Goal: Task Accomplishment & Management: Manage account settings

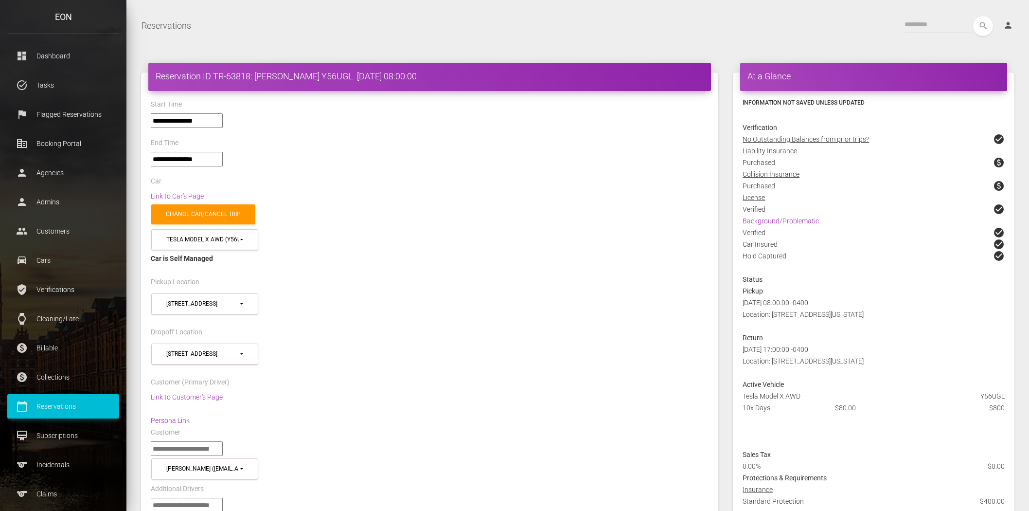
select select "*****"
click at [78, 115] on p "Flagged Reservations" at bounding box center [63, 114] width 97 height 15
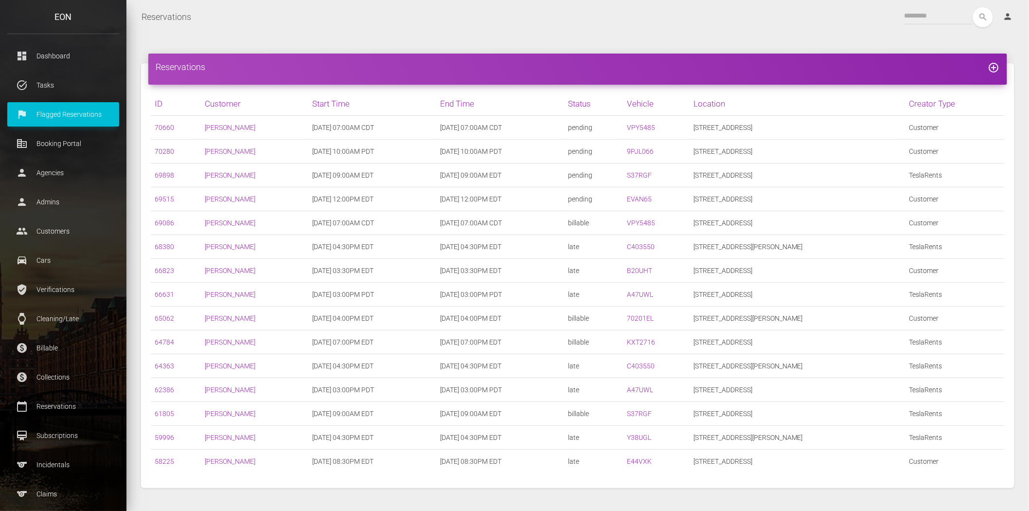
click at [166, 151] on link "70280" at bounding box center [164, 151] width 19 height 8
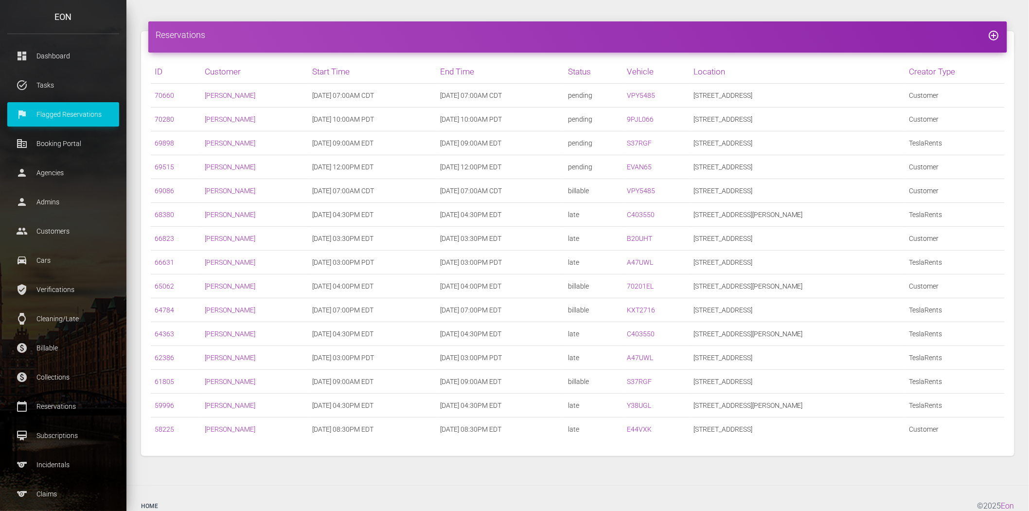
scroll to position [48, 0]
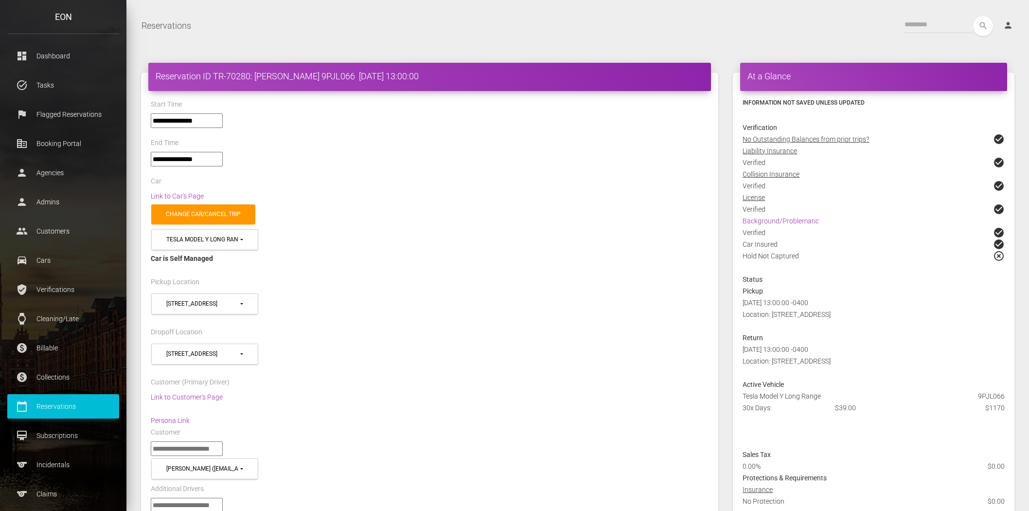
select select "*****"
select select
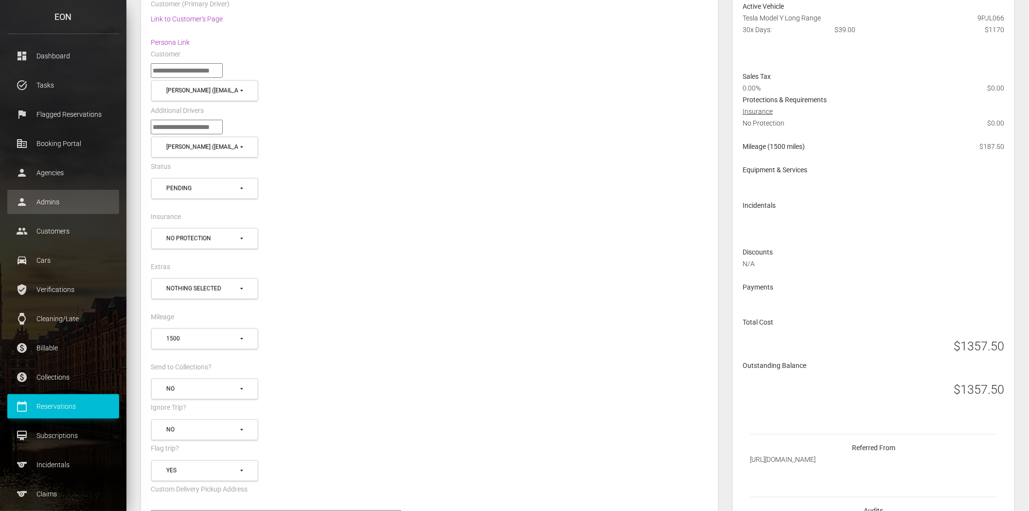
scroll to position [162, 0]
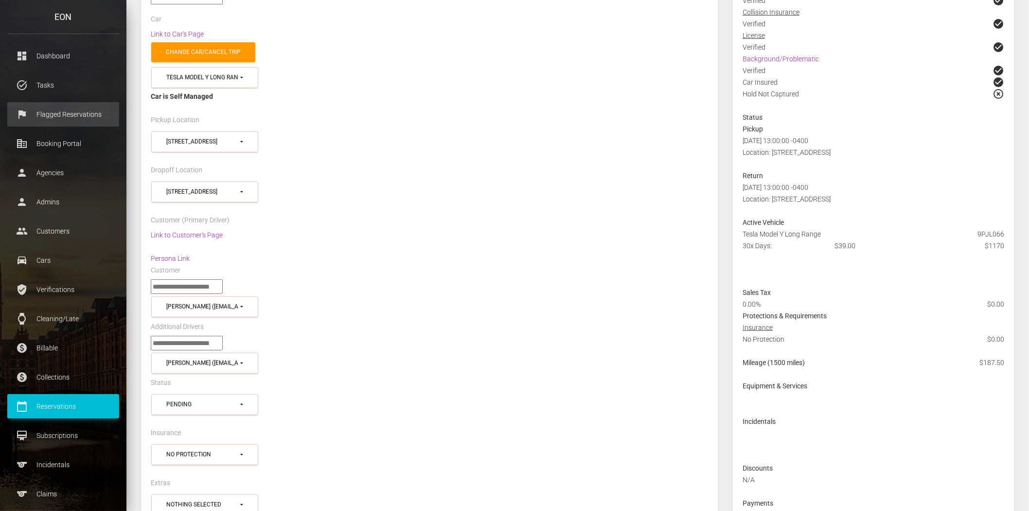
click at [75, 115] on p "Flagged Reservations" at bounding box center [63, 114] width 97 height 15
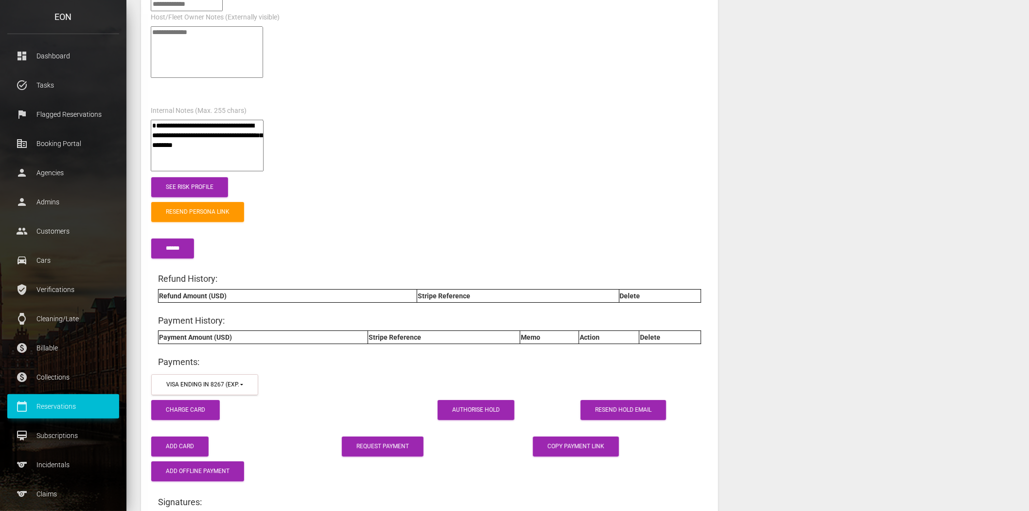
scroll to position [1351, 0]
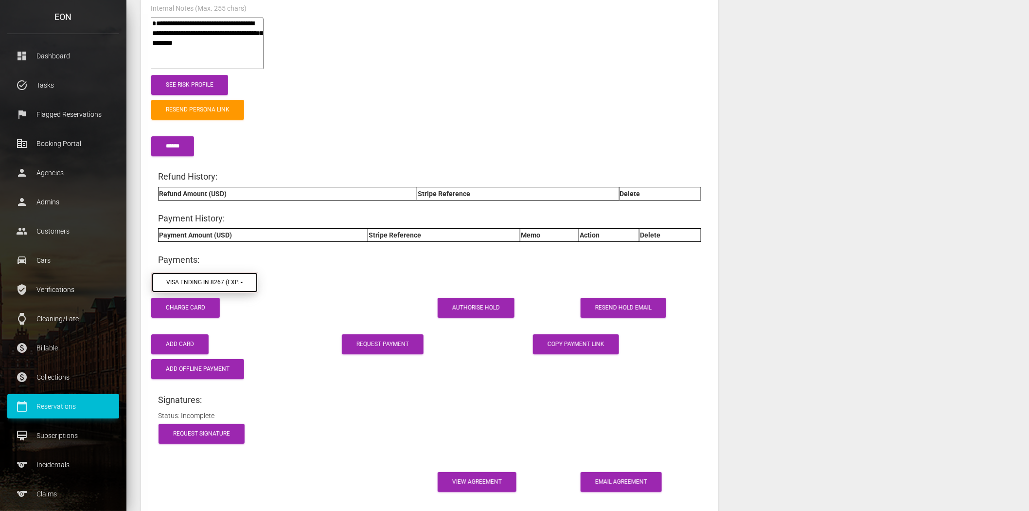
click at [234, 272] on button "visa ending in 8267 (exp. 6/2029)" at bounding box center [204, 282] width 107 height 21
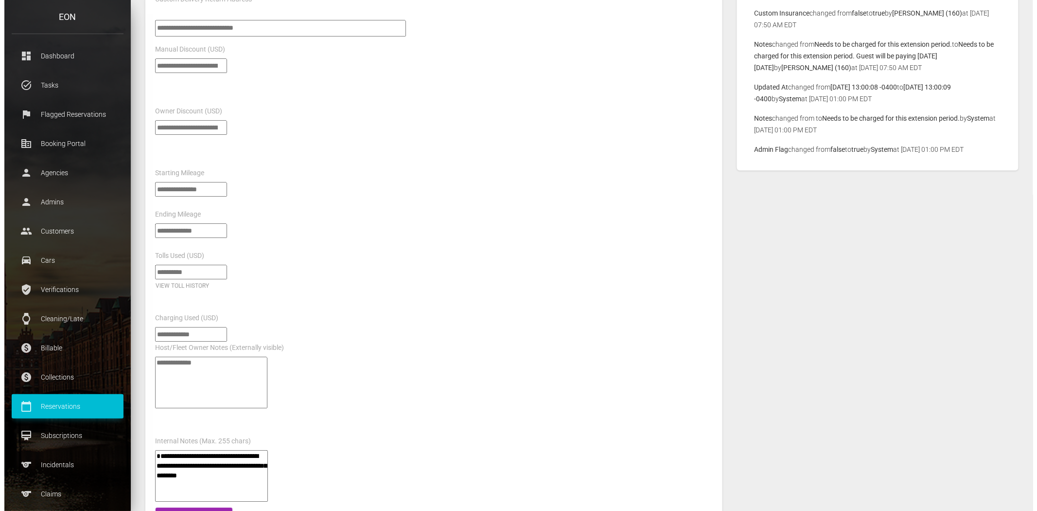
scroll to position [1189, 0]
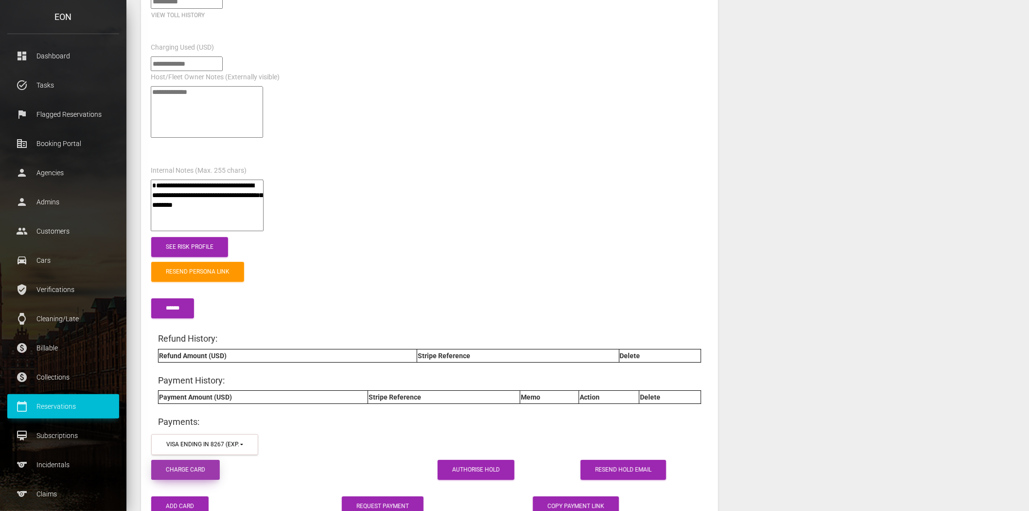
click at [203, 460] on button "Charge Card" at bounding box center [185, 470] width 69 height 20
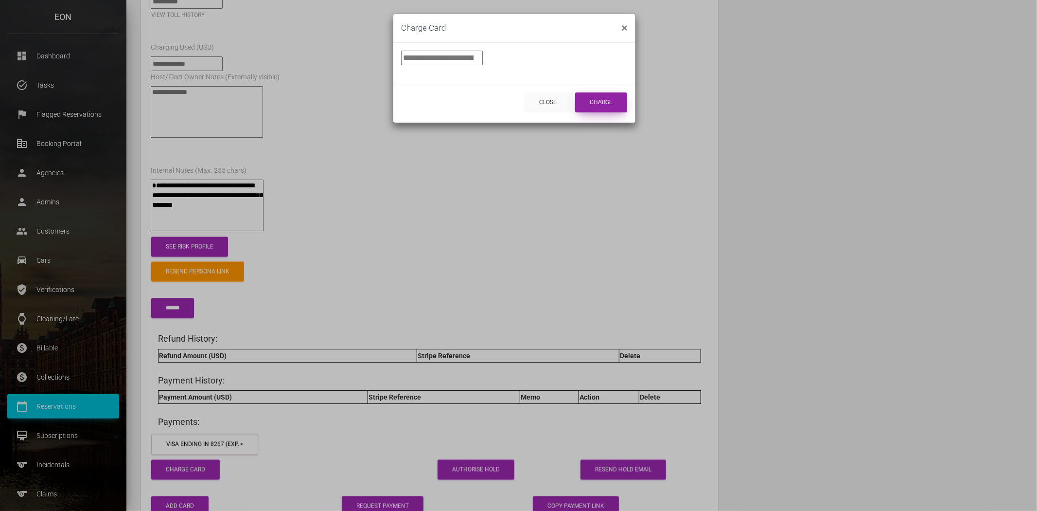
click at [624, 101] on button "Charge" at bounding box center [601, 102] width 52 height 20
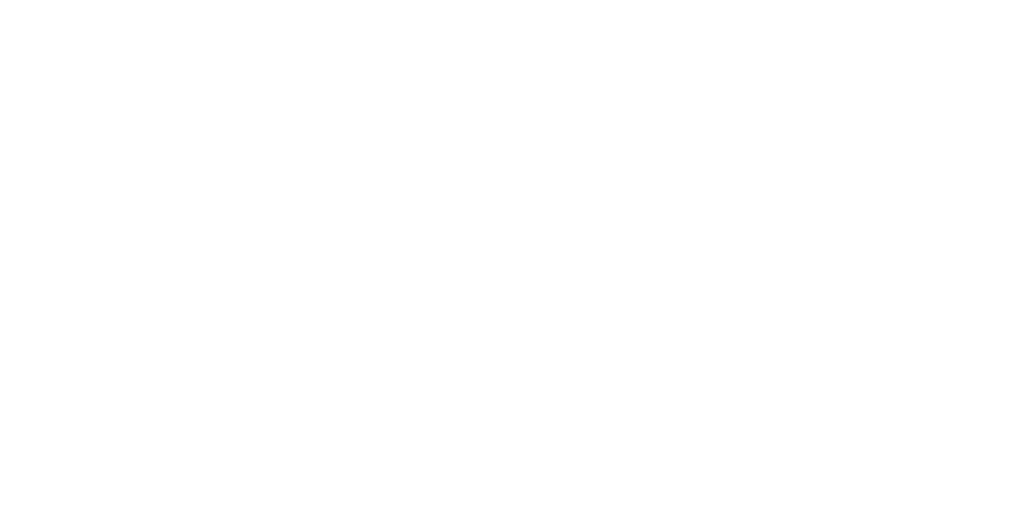
select select "*****"
select select
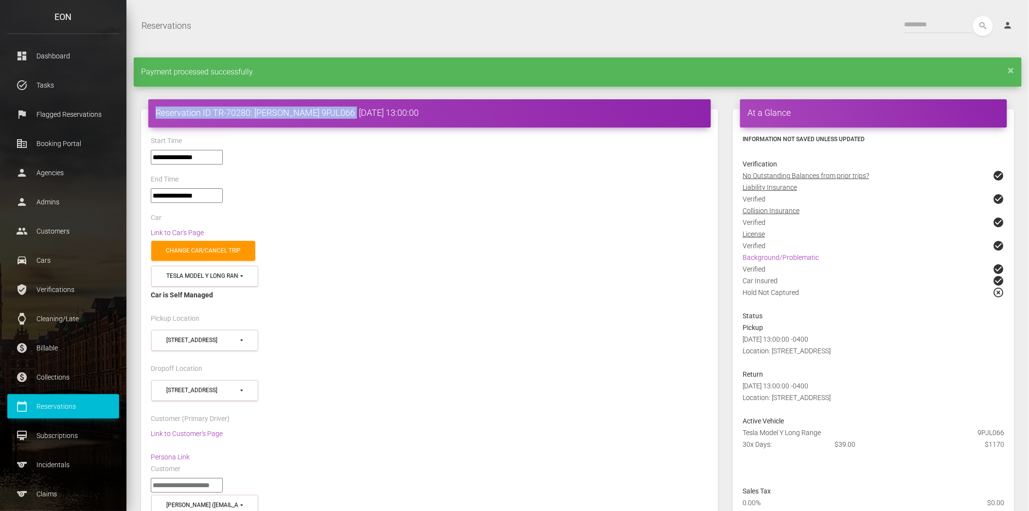
drag, startPoint x: 145, startPoint y: 107, endPoint x: 365, endPoint y: 118, distance: 220.6
click at [174, 116] on h4 "Reservation ID TR-70280: [PERSON_NAME] 9PJL066 [DATE] 13:00:00" at bounding box center [430, 113] width 548 height 12
drag, startPoint x: 158, startPoint y: 110, endPoint x: 363, endPoint y: 110, distance: 205.7
click at [363, 110] on h4 "Reservation ID TR-70280: [PERSON_NAME] 9PJL066 [DATE] 13:00:00" at bounding box center [430, 113] width 548 height 12
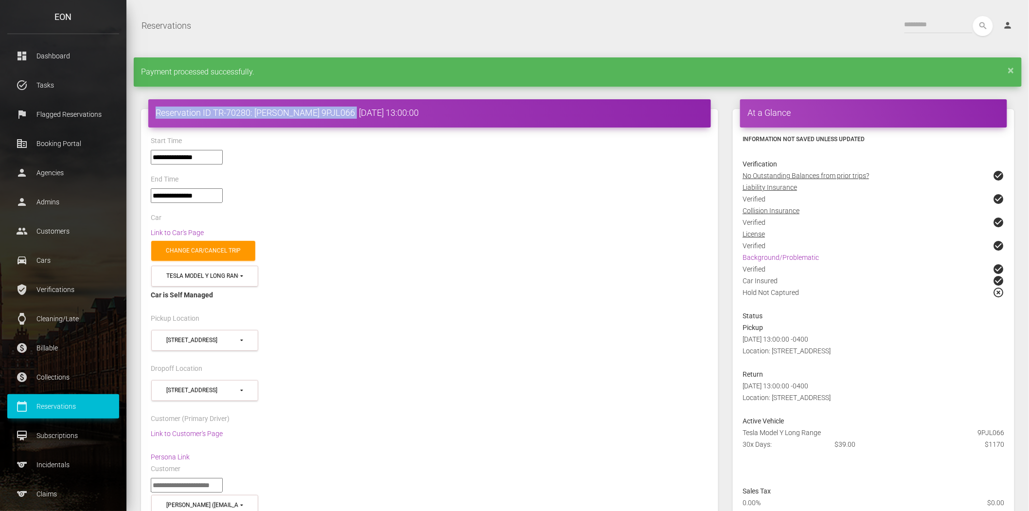
copy h4 "Reservation ID TR-70280: Tremayne Jackson 9PJL066"
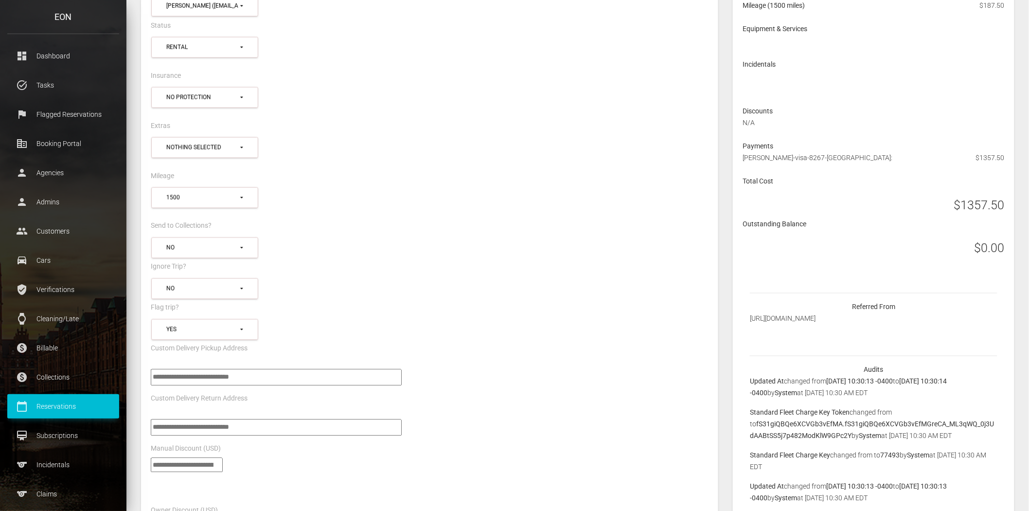
scroll to position [648, 0]
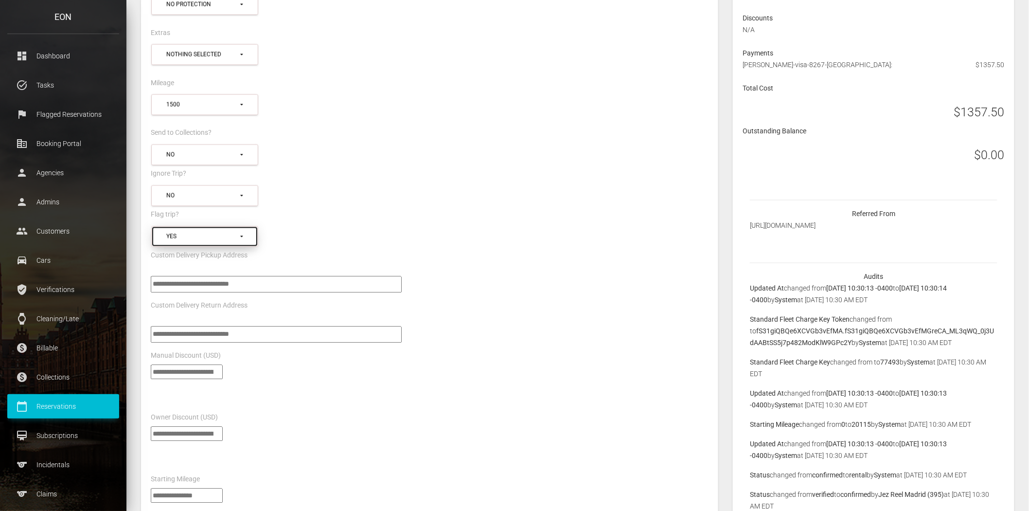
click at [233, 226] on button "Yes" at bounding box center [204, 236] width 107 height 21
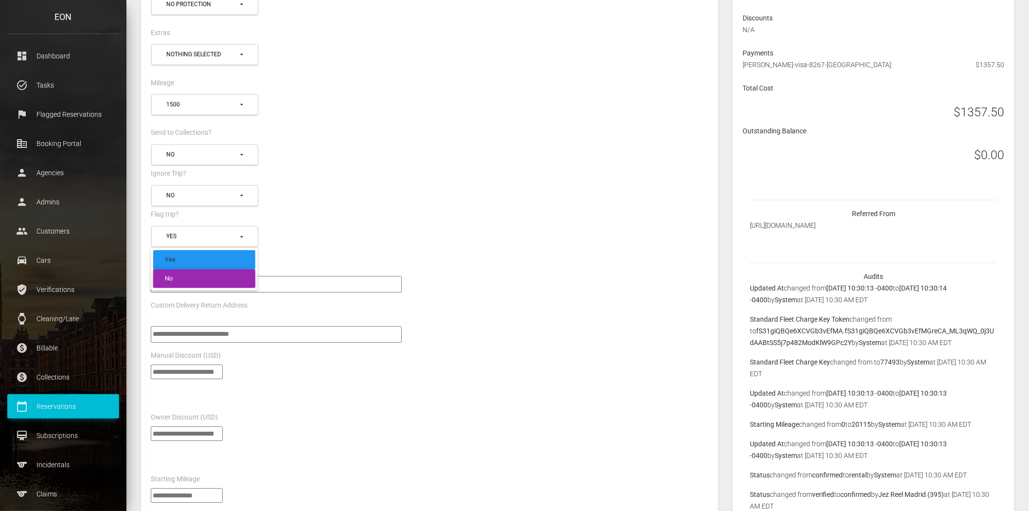
click at [207, 269] on link "No" at bounding box center [204, 278] width 102 height 19
select select "*****"
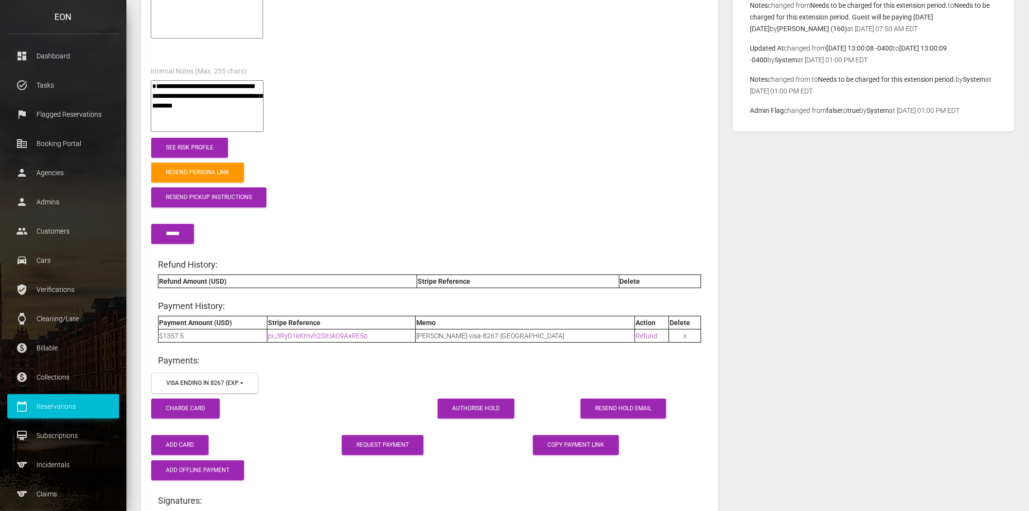
scroll to position [1405, 0]
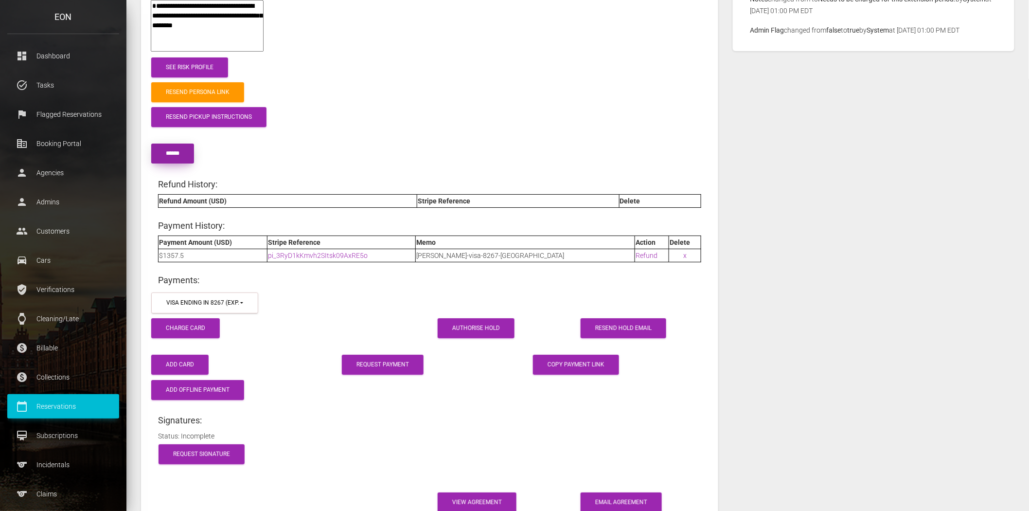
click at [178, 143] on input "submit" at bounding box center [172, 153] width 43 height 20
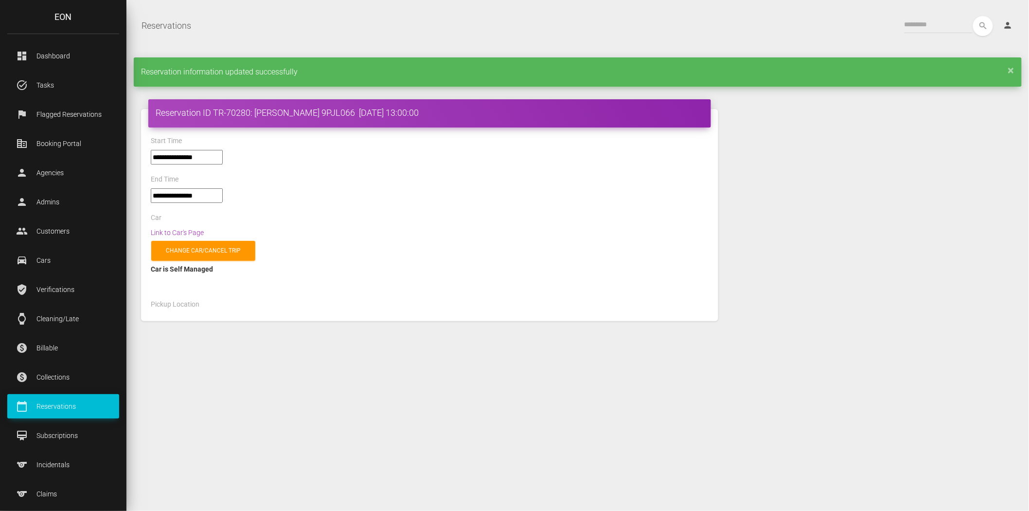
select select "*****"
select select
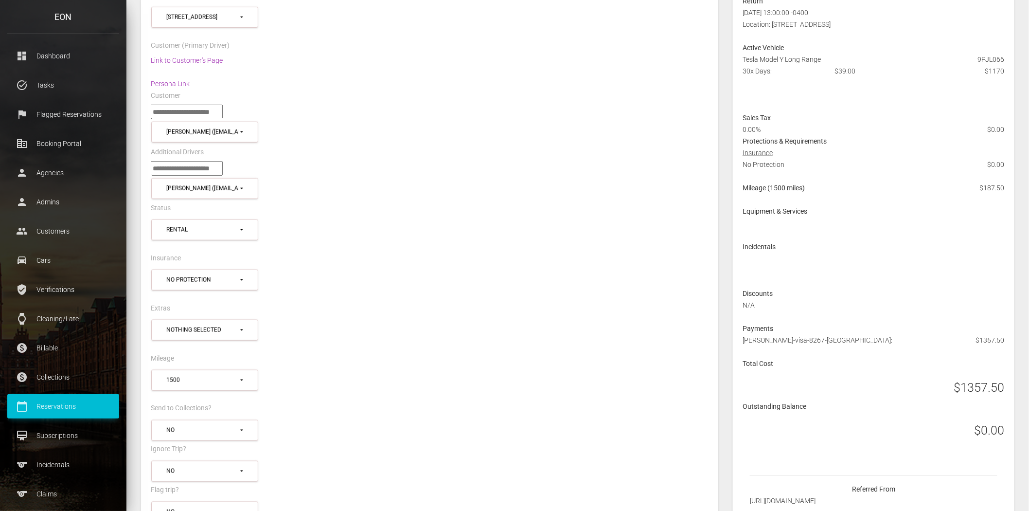
scroll to position [378, 0]
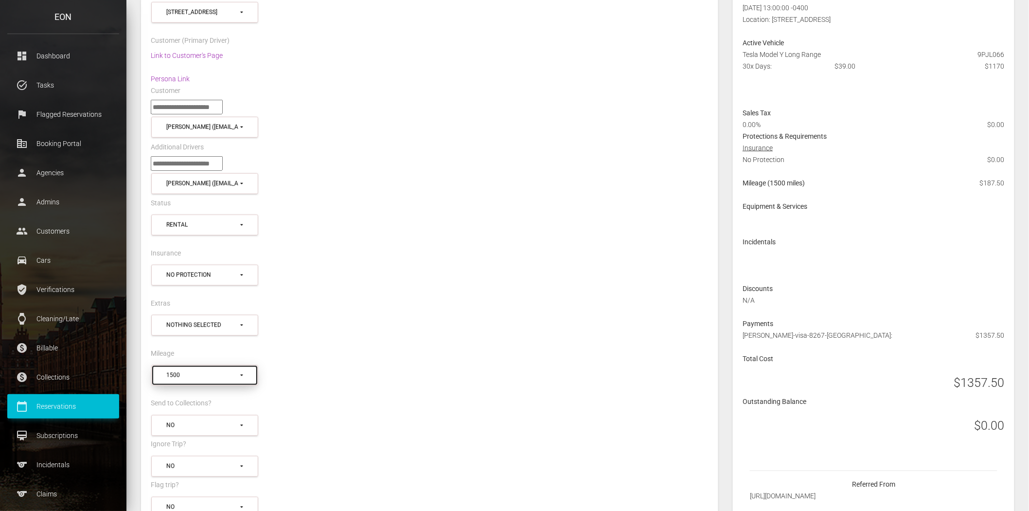
click at [226, 371] on div "1500" at bounding box center [202, 375] width 72 height 8
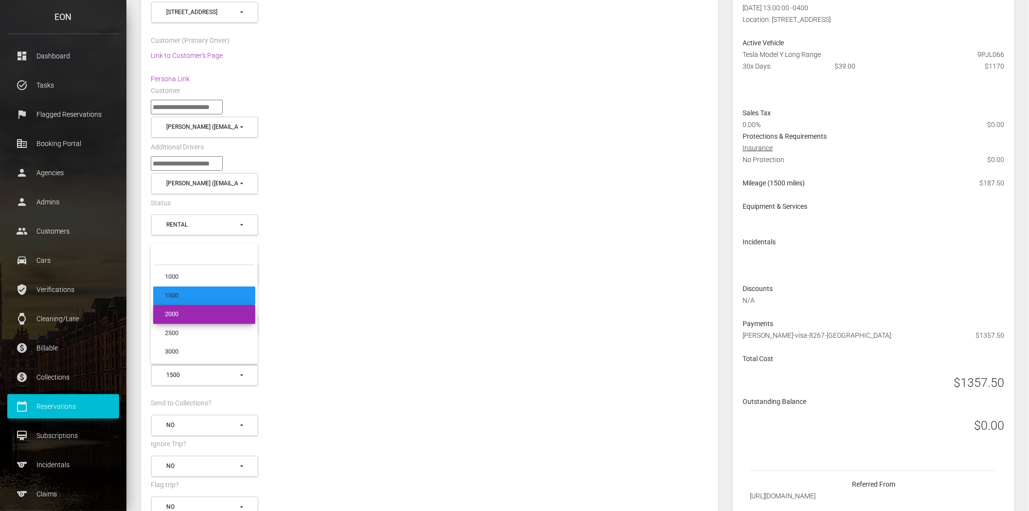
click at [198, 309] on link "2000" at bounding box center [204, 314] width 102 height 19
select select "*"
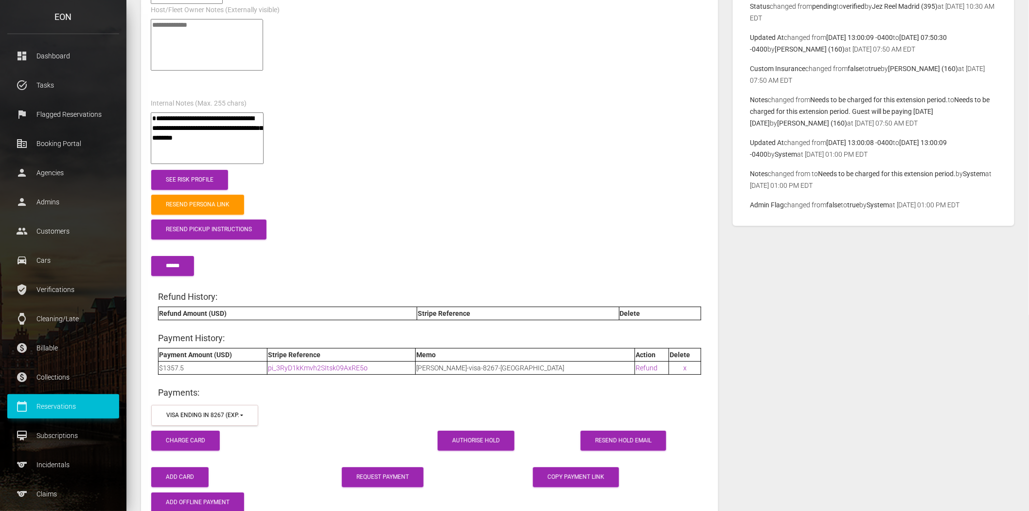
scroll to position [1297, 0]
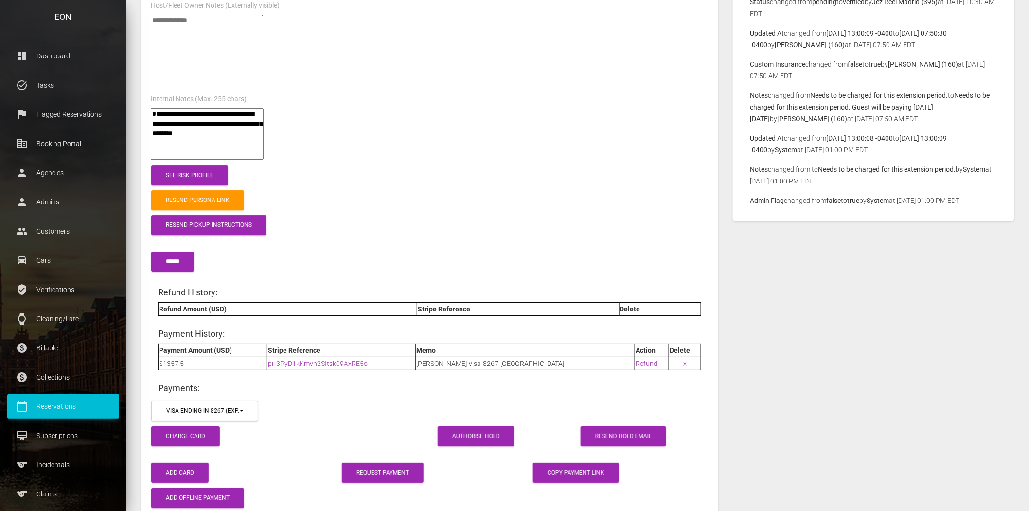
click at [172, 258] on div "******" at bounding box center [429, 255] width 572 height 36
click at [179, 251] on input "submit" at bounding box center [172, 261] width 43 height 20
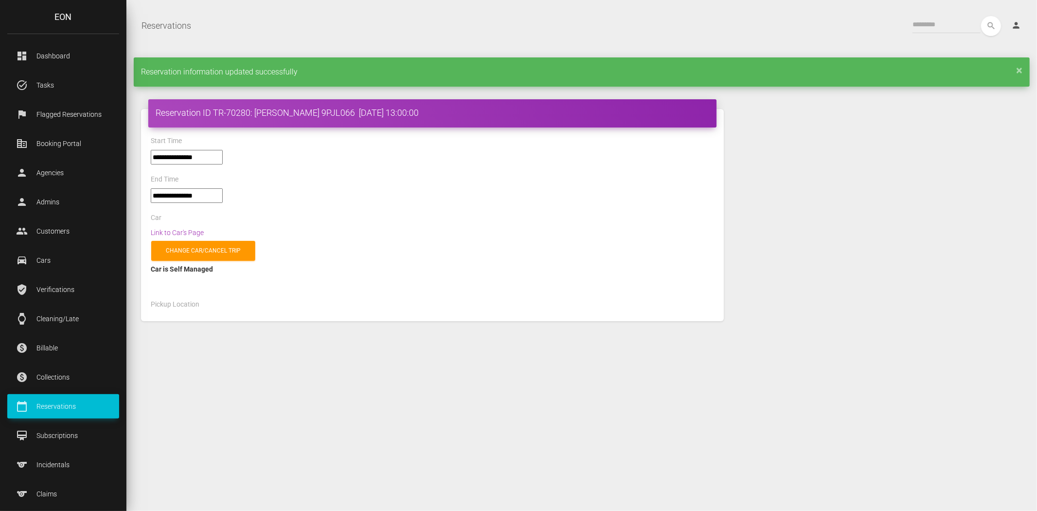
select select "*****"
select select
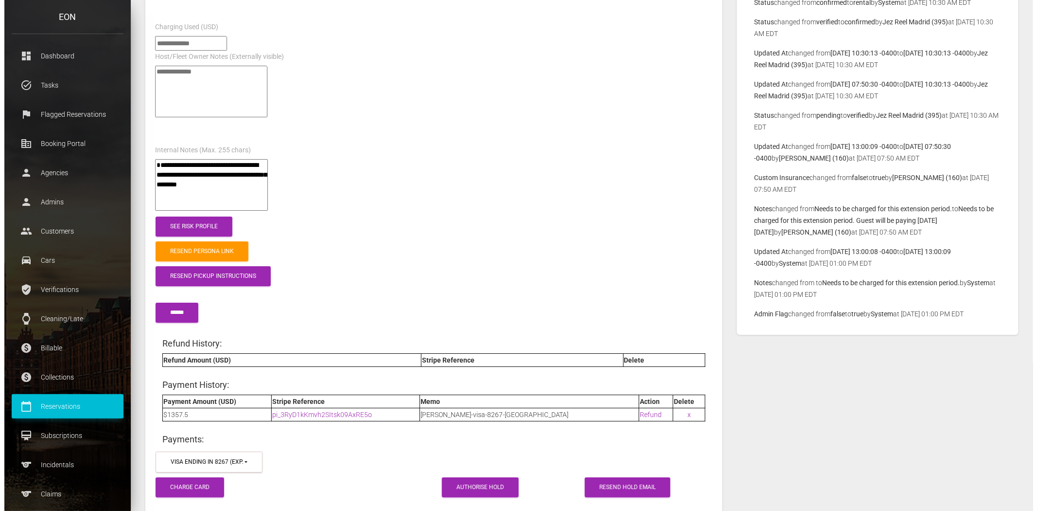
scroll to position [1297, 0]
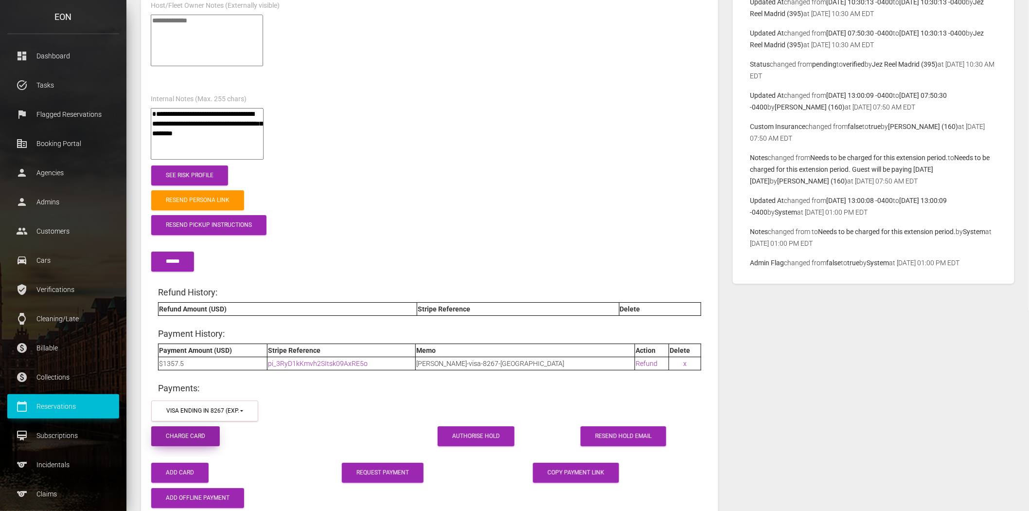
click at [183, 426] on button "Charge Card" at bounding box center [185, 436] width 69 height 20
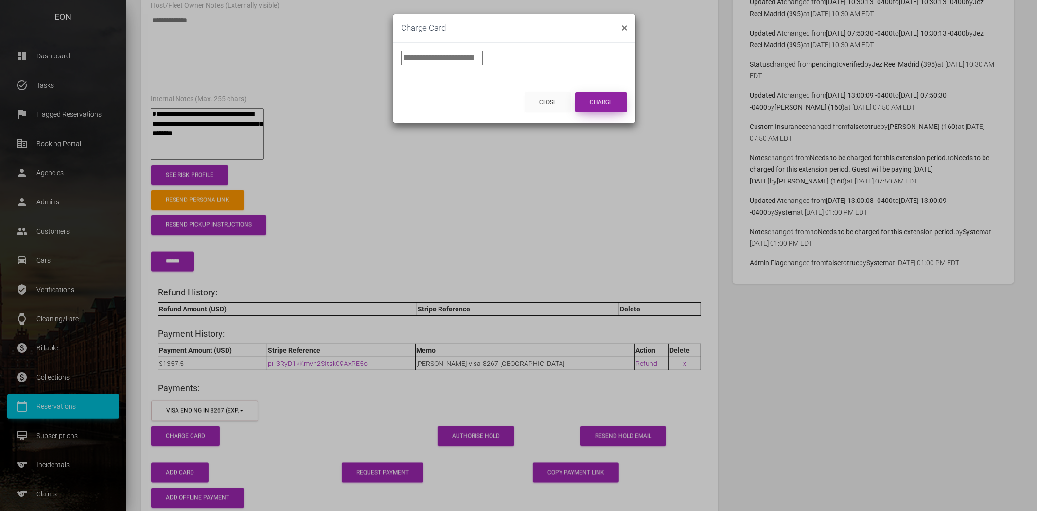
click at [611, 102] on button "Charge" at bounding box center [601, 102] width 52 height 20
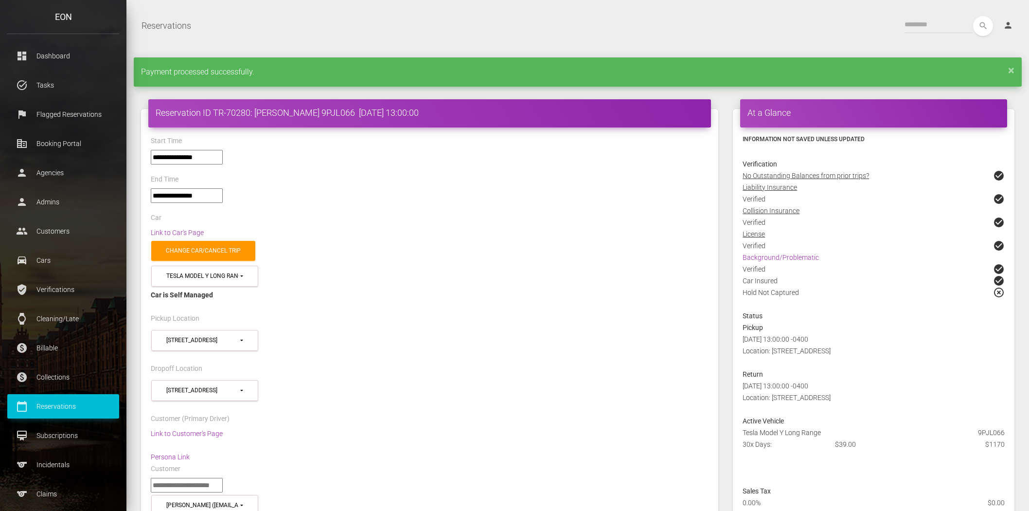
select select "*****"
select select
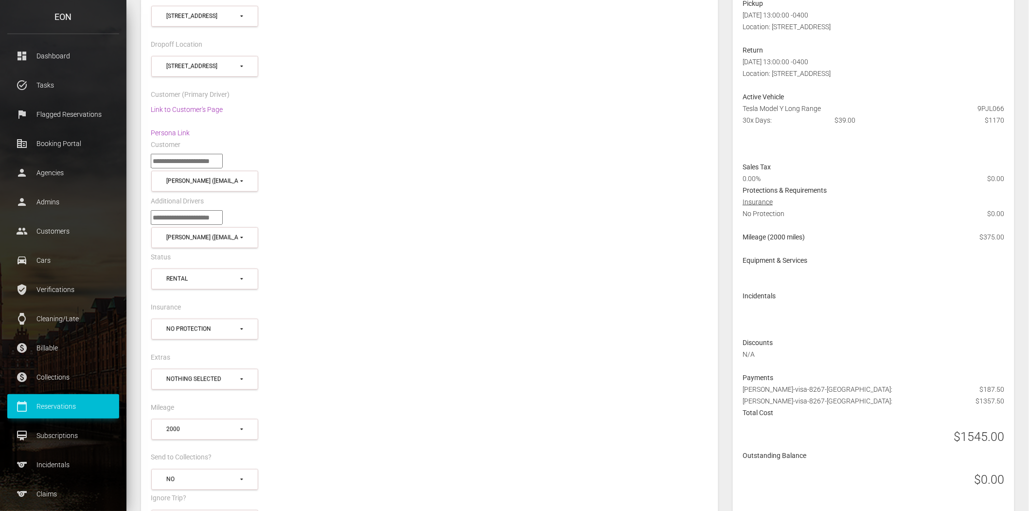
scroll to position [540, 0]
